Goal: Task Accomplishment & Management: Use online tool/utility

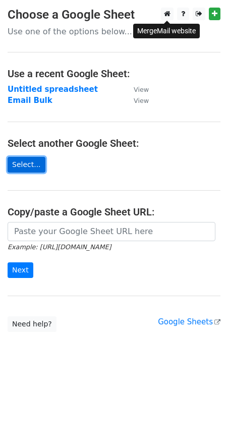
click at [25, 169] on link "Select..." at bounding box center [27, 165] width 38 height 16
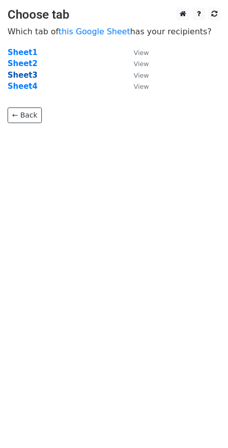
click at [24, 80] on strong "Sheet3" at bounding box center [23, 75] width 30 height 9
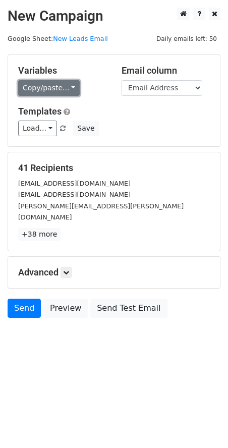
click at [67, 84] on link "Copy/paste..." at bounding box center [49, 88] width 62 height 16
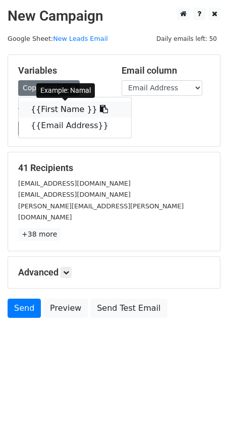
click at [59, 111] on link "{{First Name }}" at bounding box center [75, 109] width 113 height 16
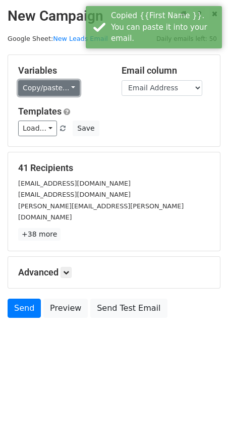
click at [65, 85] on link "Copy/paste..." at bounding box center [49, 88] width 62 height 16
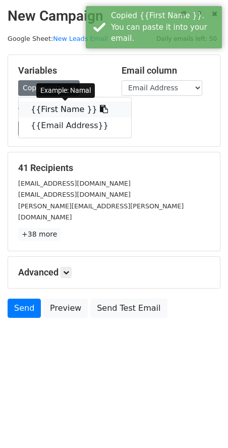
click at [100, 111] on icon at bounding box center [104, 109] width 8 height 8
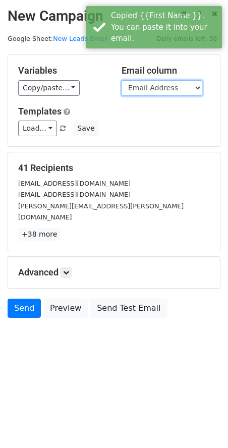
click at [175, 87] on select "First Name Email Address" at bounding box center [162, 88] width 81 height 16
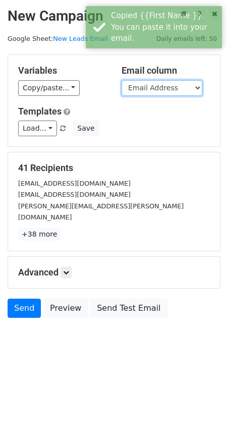
click at [122, 80] on select "First Name Email Address" at bounding box center [162, 88] width 81 height 16
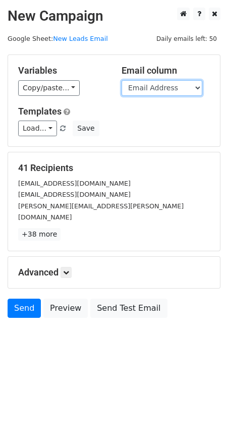
click at [195, 91] on select "First Name Email Address" at bounding box center [162, 88] width 81 height 16
click at [122, 80] on select "First Name Email Address" at bounding box center [162, 88] width 81 height 16
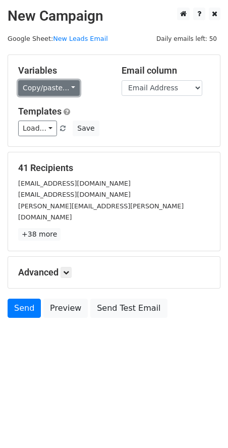
click at [63, 90] on link "Copy/paste..." at bounding box center [49, 88] width 62 height 16
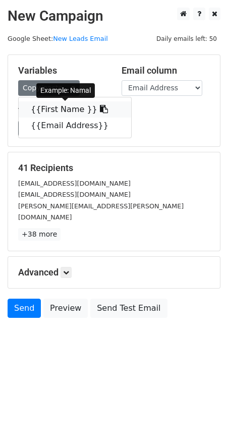
click at [66, 110] on link "{{First Name }}" at bounding box center [75, 109] width 113 height 16
